Goal: Communication & Community: Answer question/provide support

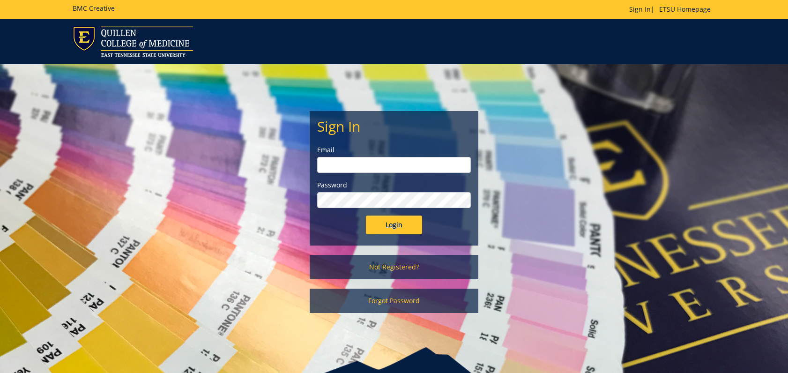
type input "[EMAIL_ADDRESS][DOMAIN_NAME]"
click at [388, 222] on input "Login" at bounding box center [394, 225] width 56 height 19
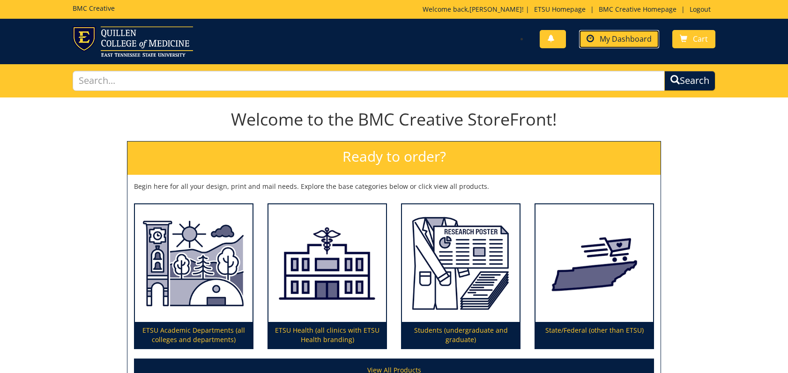
click at [626, 42] on span "My Dashboard" at bounding box center [626, 39] width 52 height 10
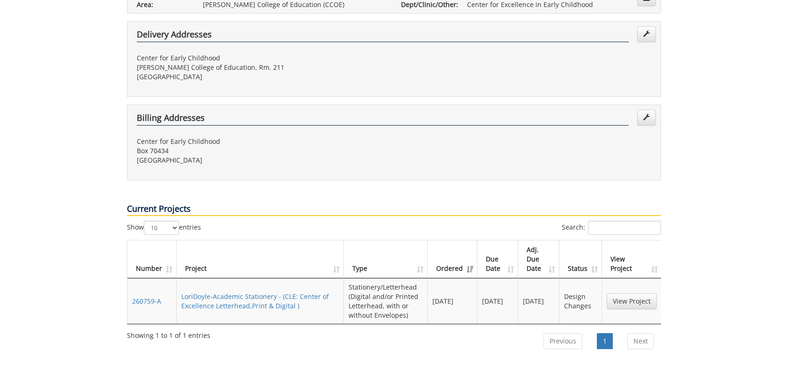
scroll to position [281, 0]
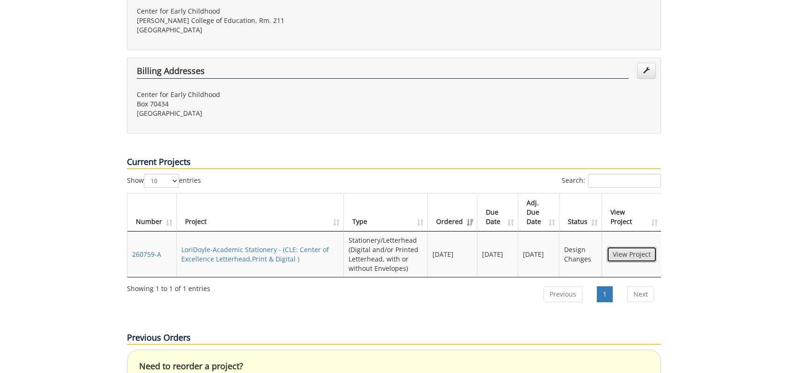
click at [625, 246] on link "View Project" at bounding box center [632, 254] width 50 height 16
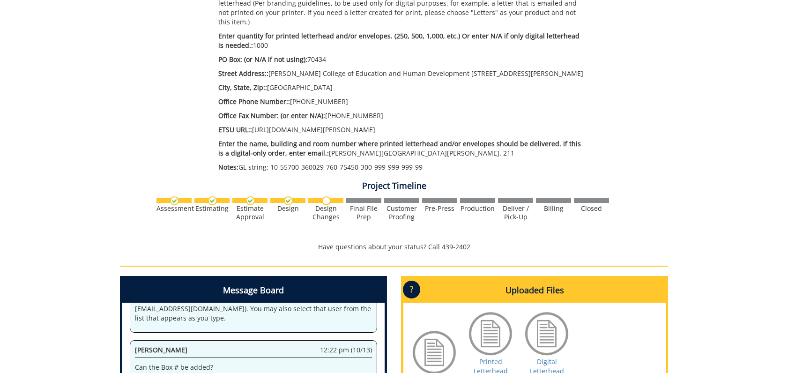
scroll to position [422, 0]
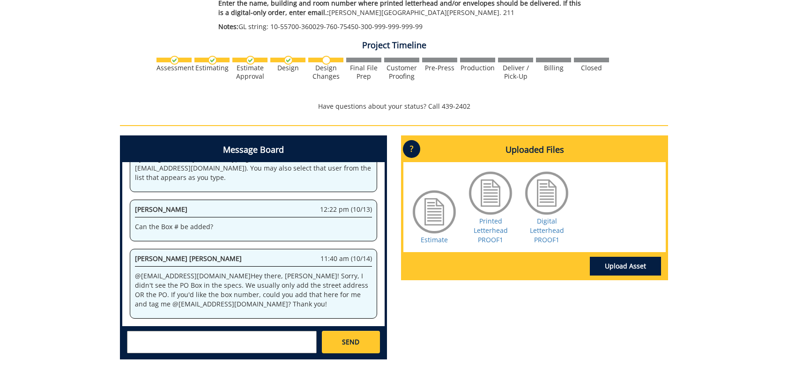
click at [140, 331] on textarea at bounding box center [222, 342] width 190 height 22
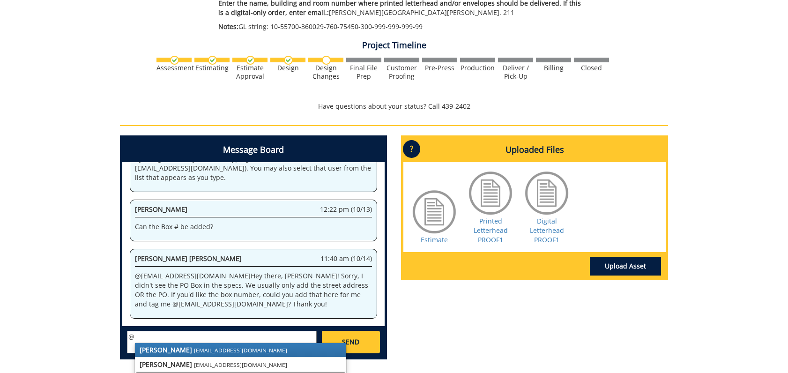
click at [157, 373] on strong "[PERSON_NAME] [PERSON_NAME]" at bounding box center [193, 378] width 107 height 9
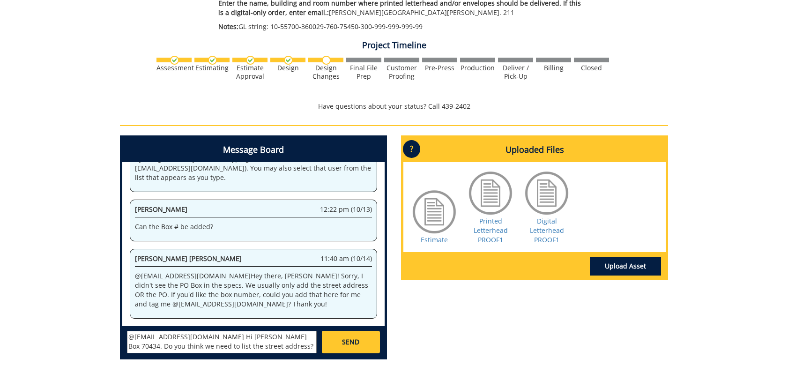
scroll to position [8, 0]
click at [171, 338] on textarea "@[EMAIL_ADDRESS][DOMAIN_NAME] Hi [PERSON_NAME] Box 70434. Do you think we need …" at bounding box center [222, 342] width 190 height 22
type textarea "@[EMAIL_ADDRESS][DOMAIN_NAME] Hi [PERSON_NAME] Box 70434. Do you think we need …"
click at [350, 337] on span "SEND" at bounding box center [350, 341] width 17 height 9
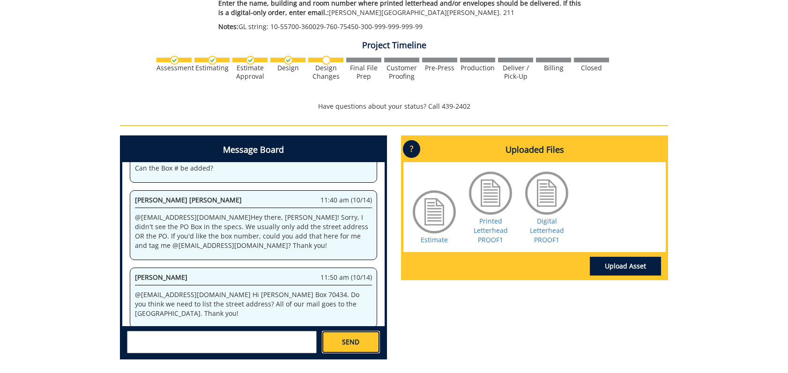
scroll to position [659, 0]
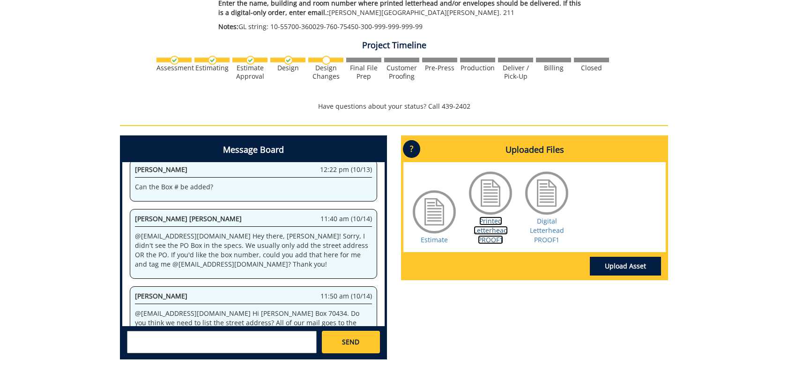
click at [493, 216] on link "Printed Letterhead PROOF1" at bounding box center [491, 230] width 34 height 28
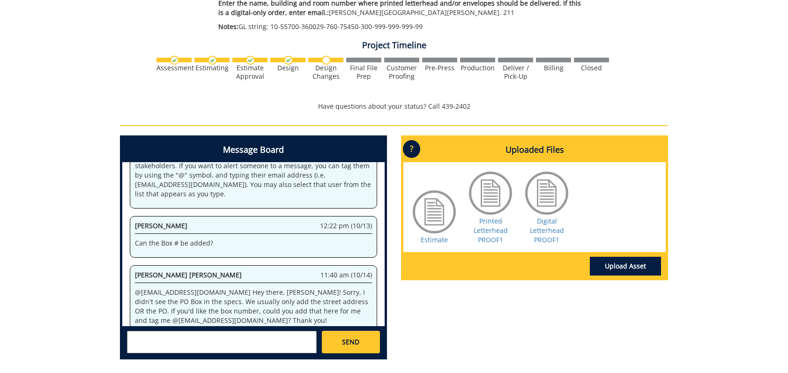
scroll to position [2833, 0]
